Goal: Information Seeking & Learning: Learn about a topic

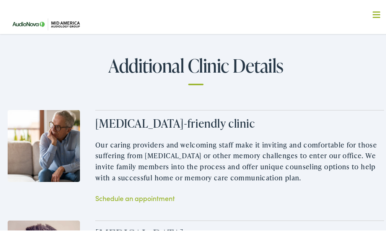
scroll to position [880, 0]
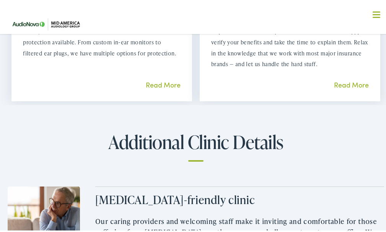
click at [345, 88] on link "Read More" at bounding box center [351, 83] width 35 height 10
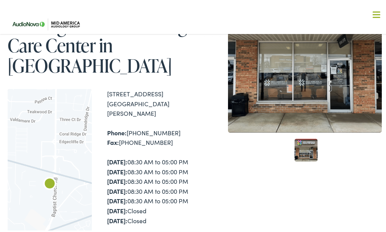
scroll to position [77, 0]
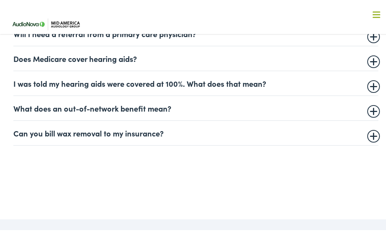
scroll to position [459, 0]
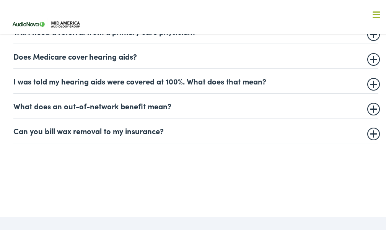
click at [368, 133] on summary "Can you bill wax removal to my insurance?" at bounding box center [195, 129] width 365 height 9
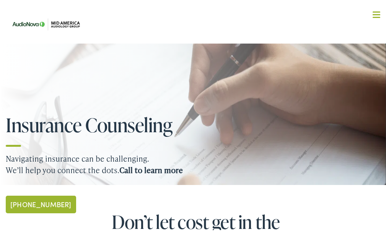
scroll to position [0, 0]
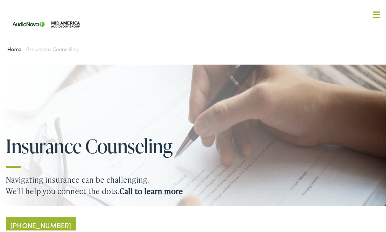
click at [13, 46] on link "Home" at bounding box center [16, 48] width 18 height 8
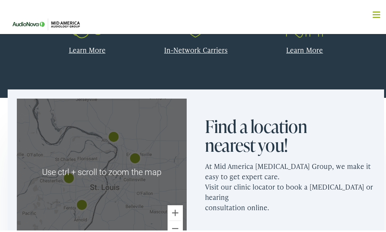
scroll to position [344, 0]
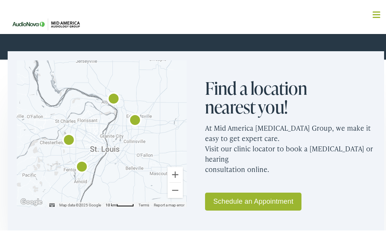
click at [80, 164] on img "AudioNova" at bounding box center [82, 166] width 18 height 18
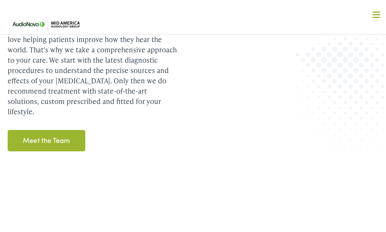
scroll to position [1148, 0]
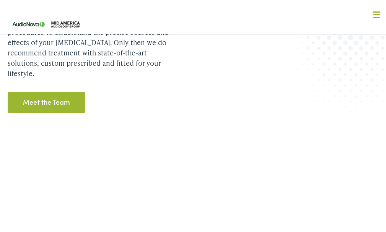
click at [57, 98] on link "Meet the Team" at bounding box center [47, 100] width 78 height 21
